Goal: Task Accomplishment & Management: Manage account settings

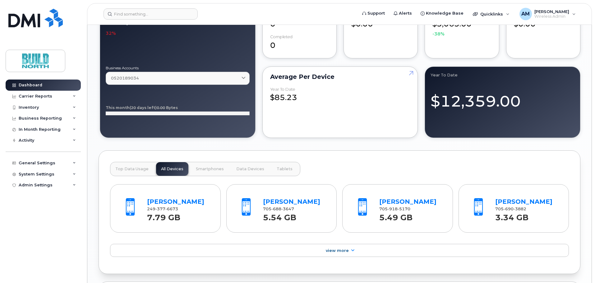
scroll to position [622, 0]
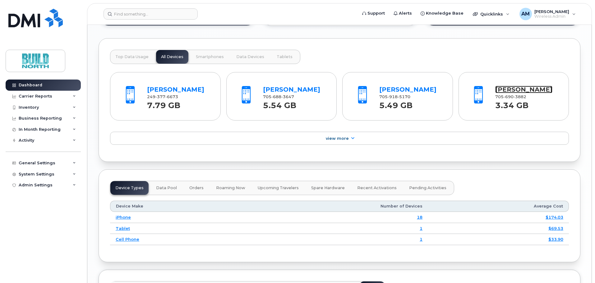
click at [518, 93] on link "[PERSON_NAME]" at bounding box center [524, 89] width 57 height 7
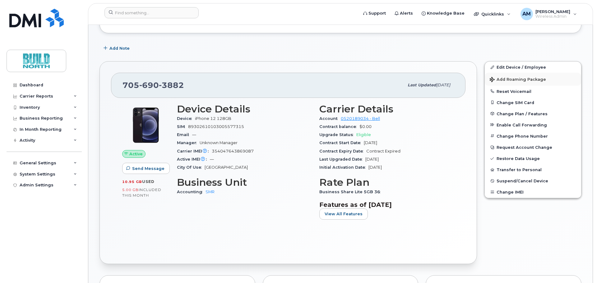
scroll to position [124, 0]
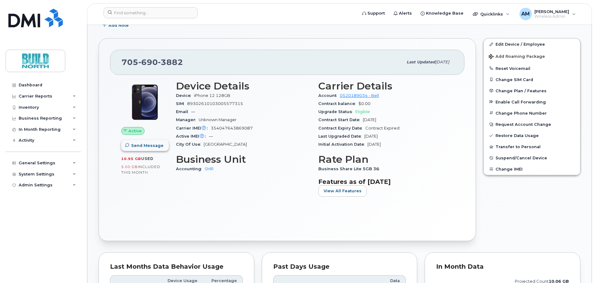
click at [143, 147] on span "Send Message" at bounding box center [147, 146] width 32 height 6
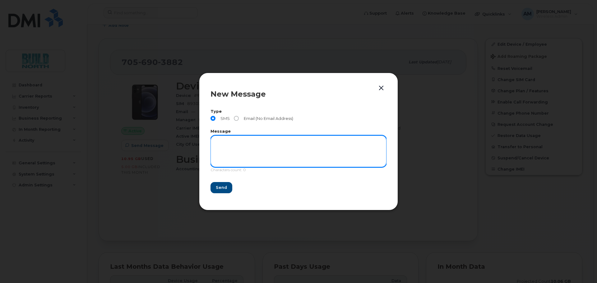
click at [247, 150] on textarea at bounding box center [299, 152] width 176 height 32
drag, startPoint x: 240, startPoint y: 145, endPoint x: 230, endPoint y: 150, distance: 11.4
click at [240, 145] on textarea "Hi Peter," at bounding box center [299, 152] width 176 height 32
paste textarea "Hi [Name], your work phone service will be deactivated on [date]. You may keep …"
drag, startPoint x: 234, startPoint y: 153, endPoint x: 208, endPoint y: 154, distance: 25.8
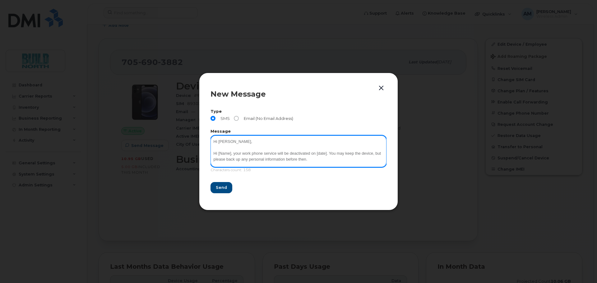
click at [208, 154] on div "New Message Type SMS Email (No Email Address) Message Hi Peter, Hi [Name], your…" at bounding box center [298, 141] width 199 height 137
click at [360, 154] on textarea "Hi Peter, I hope this message finds you well. I wanted to let you know that you…" at bounding box center [299, 152] width 176 height 32
click at [376, 160] on textarea "Hi Peter, I hope this message finds you well. I wanted to let you know that you…" at bounding box center [299, 152] width 176 height 32
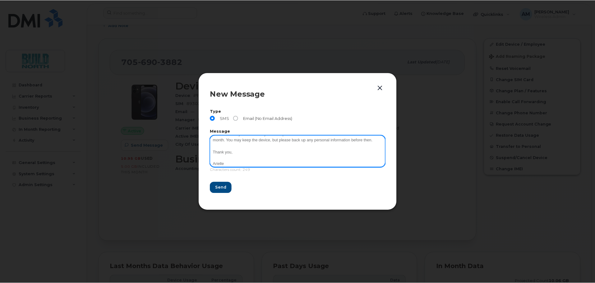
scroll to position [31, 0]
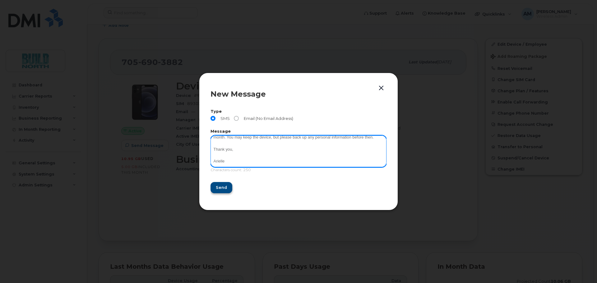
type textarea "Hi Peter, I hope this message finds you well. I wanted to let you know that you…"
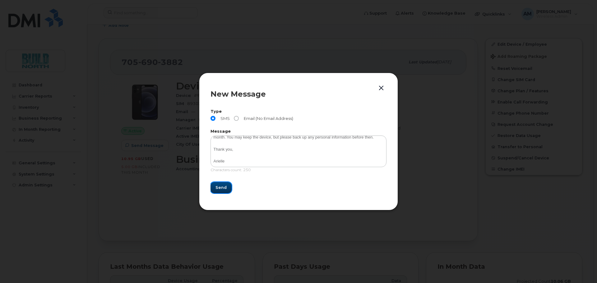
drag, startPoint x: 221, startPoint y: 190, endPoint x: 223, endPoint y: 187, distance: 3.3
click at [221, 189] on span "Send" at bounding box center [221, 188] width 11 height 6
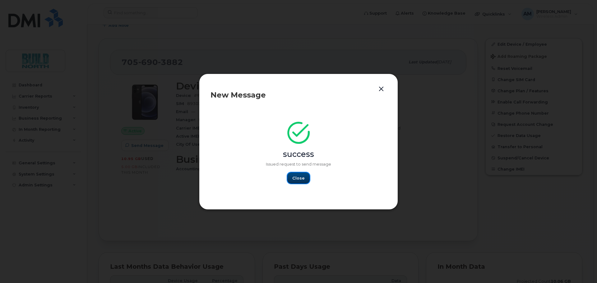
click at [299, 177] on span "Close" at bounding box center [298, 178] width 12 height 6
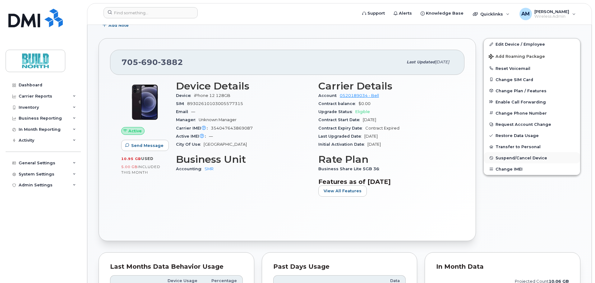
click at [522, 160] on span "Suspend/Cancel Device" at bounding box center [522, 158] width 52 height 5
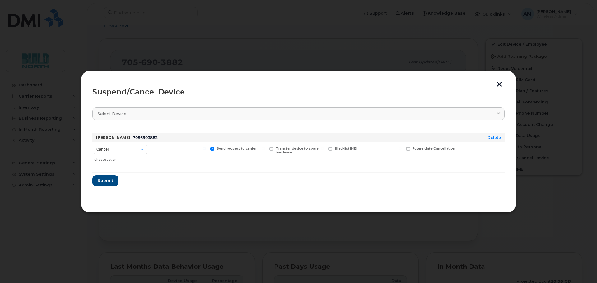
click at [411, 149] on label "Future date Cancellation" at bounding box center [430, 149] width 49 height 4
click at [402, 149] on input "Future date Cancellation" at bounding box center [400, 148] width 3 height 3
checkbox input "true"
click at [452, 160] on input "date" at bounding box center [431, 158] width 50 height 11
click at [448, 159] on input "date" at bounding box center [431, 158] width 50 height 11
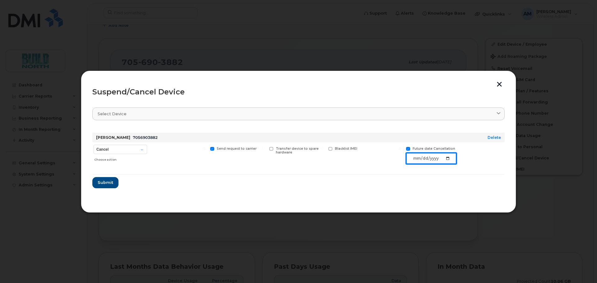
type input "2025-08-31"
click at [142, 150] on select "Cancel Suspend - Extend Suspension Suspend - Reduced Rate Suspend - Full Rate S…" at bounding box center [121, 149] width 54 height 9
click at [496, 83] on button "button" at bounding box center [499, 85] width 9 height 7
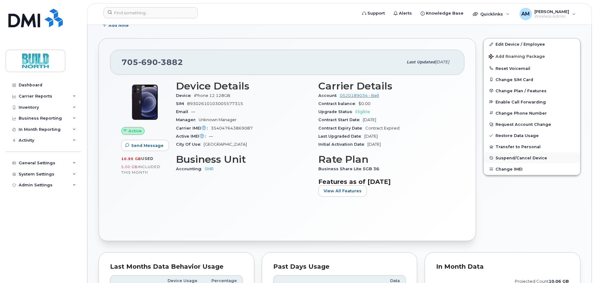
click at [527, 159] on span "Suspend/Cancel Device" at bounding box center [522, 158] width 52 height 5
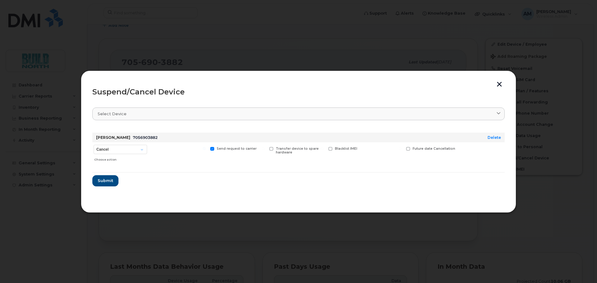
click at [408, 150] on span at bounding box center [408, 149] width 4 height 4
click at [402, 150] on input "Future date Cancellation" at bounding box center [400, 148] width 3 height 3
checkbox input "true"
click at [450, 158] on input "date" at bounding box center [431, 158] width 50 height 11
type input "2025-08-31"
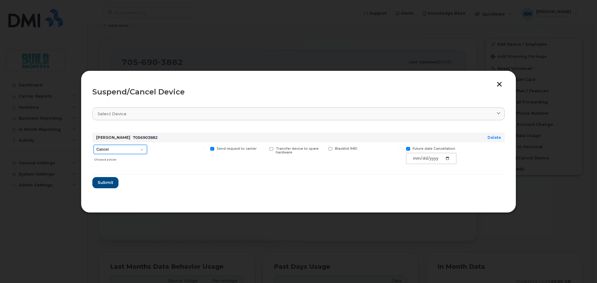
click at [144, 151] on select "Cancel Suspend - Extend Suspension Suspend - Reduced Rate Suspend - Full Rate S…" at bounding box center [121, 149] width 54 height 9
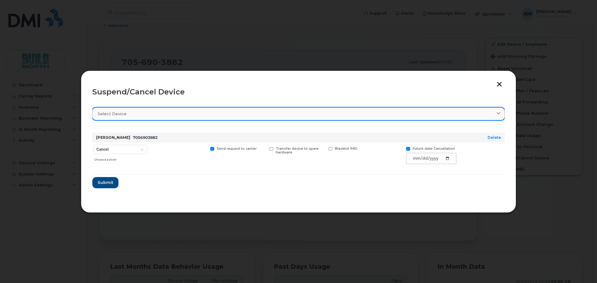
click at [486, 114] on div "Select device" at bounding box center [299, 114] width 402 height 6
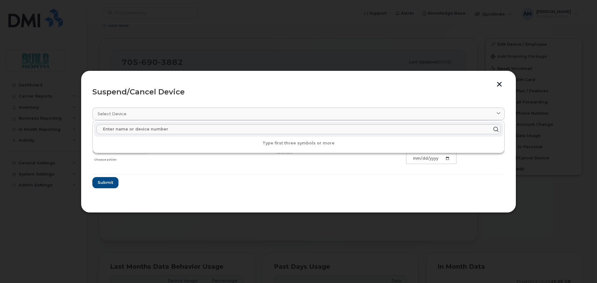
click at [233, 177] on form "Peter Hughes 7056903882 Delete Cancel Suspend - Extend Suspension Suspend - Red…" at bounding box center [298, 158] width 412 height 61
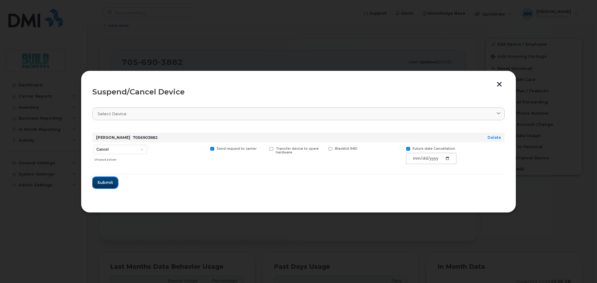
click at [111, 184] on span "Submit" at bounding box center [105, 183] width 16 height 6
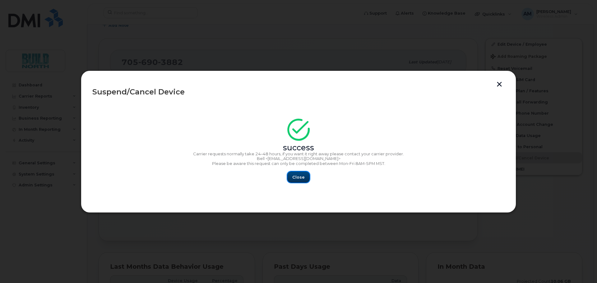
click at [301, 177] on span "Close" at bounding box center [298, 178] width 12 height 6
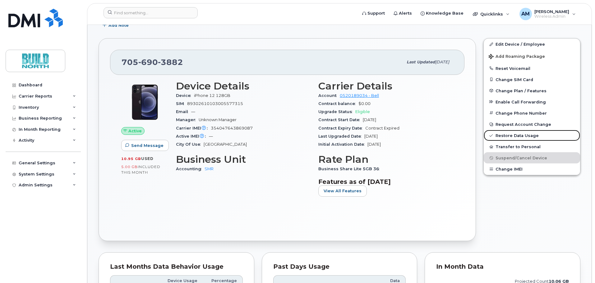
drag, startPoint x: 504, startPoint y: 136, endPoint x: 355, endPoint y: 22, distance: 188.0
click at [504, 136] on link "Restore Data Usage" at bounding box center [532, 135] width 96 height 11
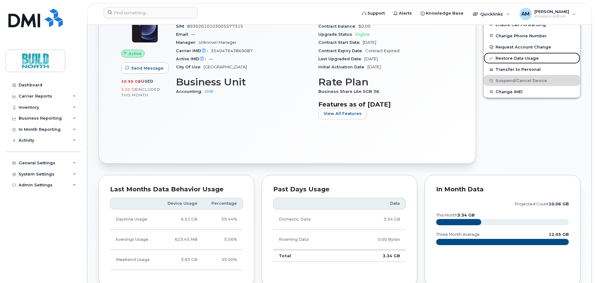
scroll to position [83, 0]
